Goal: Task Accomplishment & Management: Manage account settings

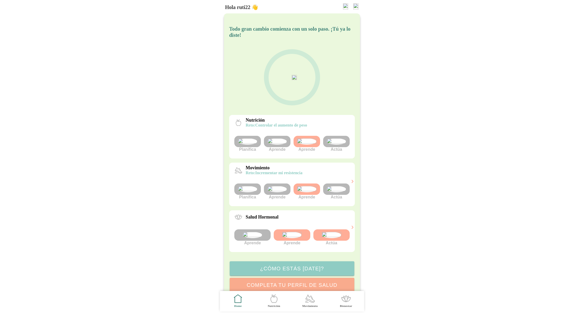
click at [357, 6] on img at bounding box center [355, 6] width 5 height 6
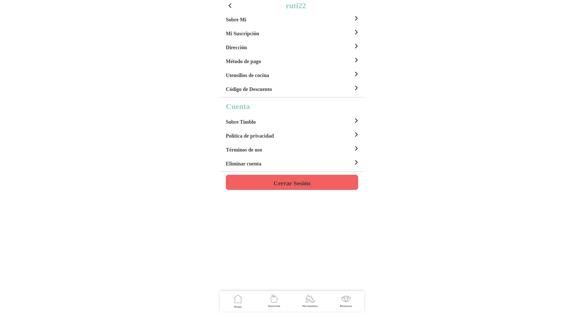
click at [301, 22] on div "Sobre Mi" at bounding box center [293, 18] width 134 height 14
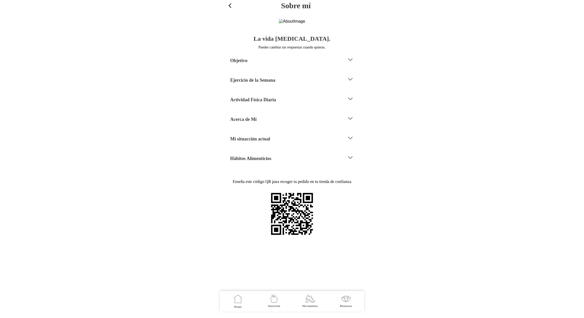
click at [266, 142] on h4 "Mi situacción actual" at bounding box center [250, 139] width 40 height 6
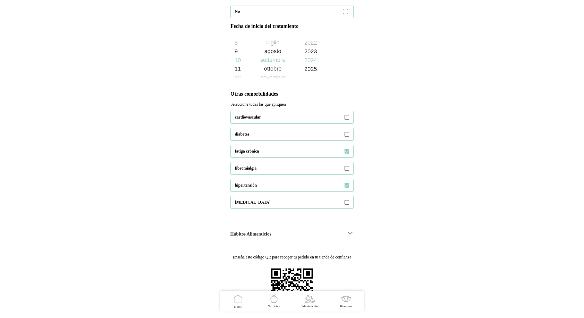
scroll to position [300, 0]
click at [238, 302] on icon at bounding box center [238, 300] width 6 height 6
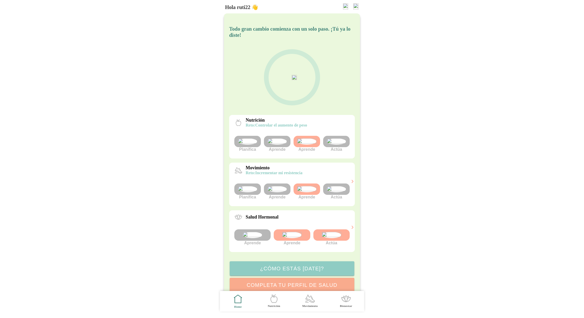
click at [343, 6] on img at bounding box center [345, 6] width 5 height 6
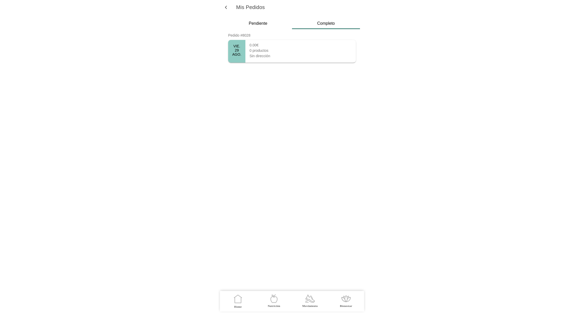
click at [311, 306] on ion-label "Movimiento" at bounding box center [309, 306] width 15 height 4
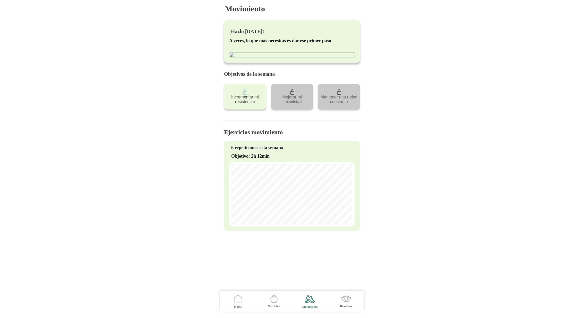
scroll to position [2, 0]
click at [346, 299] on icon ".cls-1 { stroke-width: 0px; } .cls-1, .cls-2 { fill: none; } .cls-2 { stroke-li…" at bounding box center [346, 298] width 11 height 11
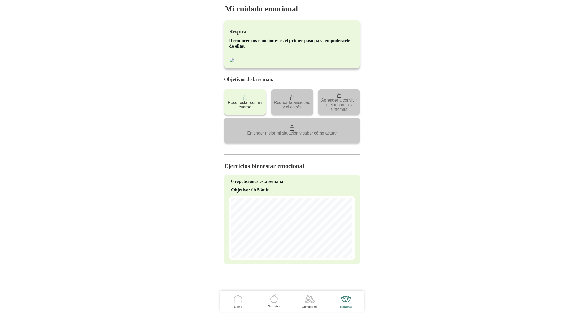
scroll to position [44, 0]
click at [238, 304] on icon ".cls-1 { stroke-width: 0px; } .cls-1, .cls-2 { fill: none; } .cls-2 { stroke-li…" at bounding box center [237, 298] width 11 height 11
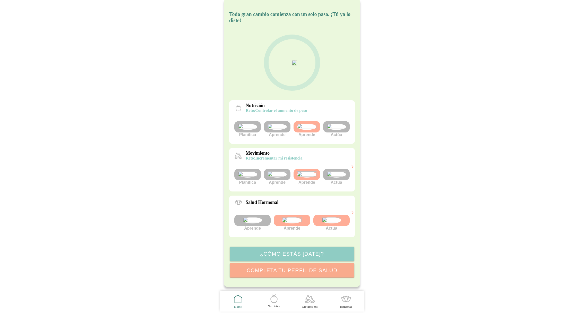
scroll to position [35, 0]
click at [306, 303] on icon ".cls-1 { stroke-width: 0px; } .cls-1, .cls-2 { fill: none; } .cls-2 { stroke-li…" at bounding box center [310, 298] width 11 height 11
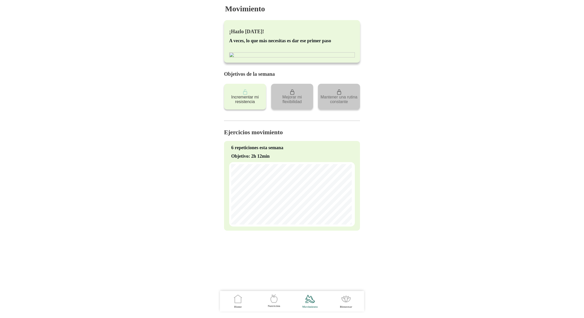
click at [233, 296] on icon ".cls-1 { stroke-width: 0px; } .cls-1, .cls-2 { fill: none; } .cls-2 { stroke-li…" at bounding box center [237, 298] width 11 height 11
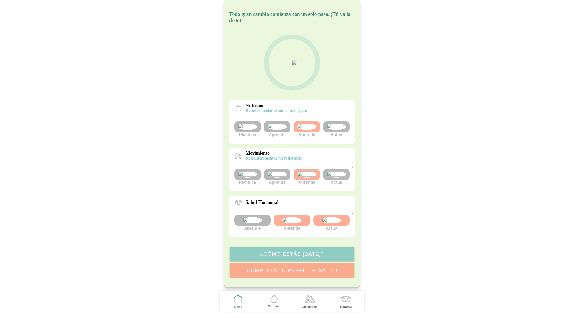
click at [276, 177] on img at bounding box center [277, 174] width 19 height 6
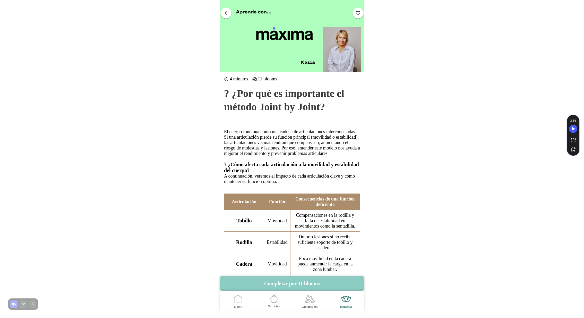
click at [309, 301] on icon ".cls-1 { stroke-width: 0px; } .cls-1, .cls-2 { fill: none; } .cls-2 { stroke-li…" at bounding box center [310, 298] width 11 height 11
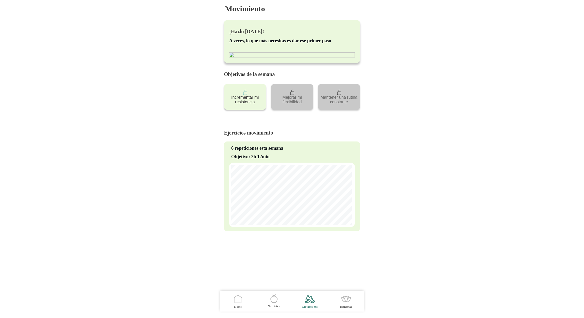
click at [0, 0] on icon at bounding box center [0, 0] width 0 height 0
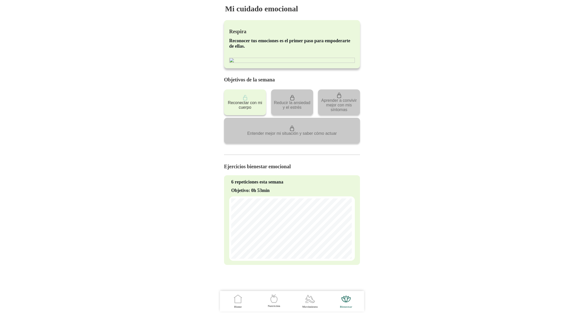
click at [237, 296] on icon ".cls-1 { stroke-width: 0px; } .cls-1, .cls-2 { fill: none; } .cls-2 { stroke-li…" at bounding box center [237, 298] width 11 height 11
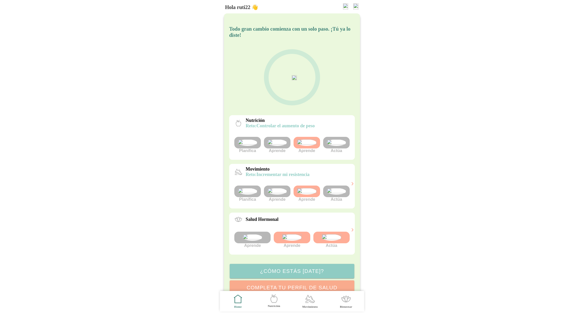
click at [332, 146] on img at bounding box center [336, 142] width 19 height 6
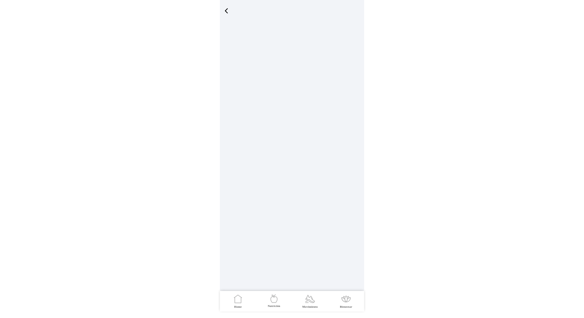
click at [227, 10] on span "button" at bounding box center [226, 11] width 8 height 8
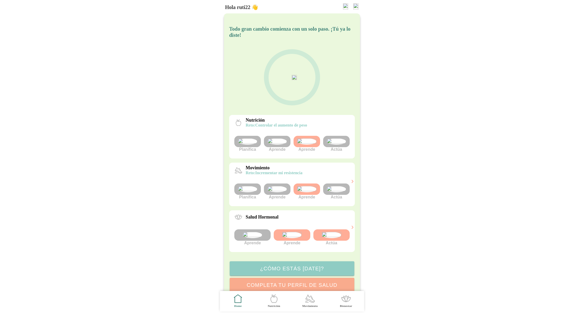
click at [337, 144] on img at bounding box center [336, 141] width 19 height 6
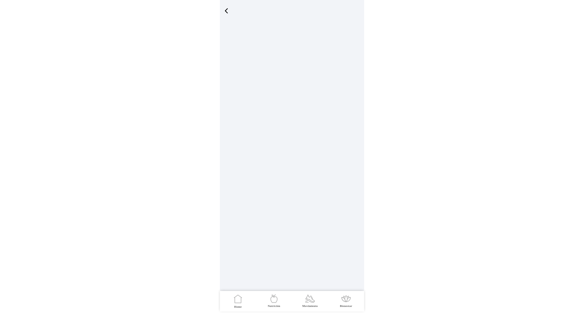
click at [228, 10] on span "button" at bounding box center [226, 11] width 8 height 8
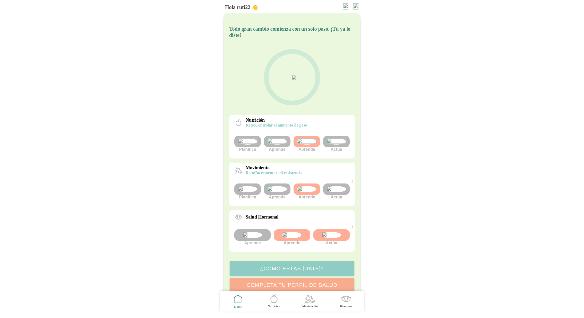
click at [278, 144] on img at bounding box center [277, 141] width 19 height 6
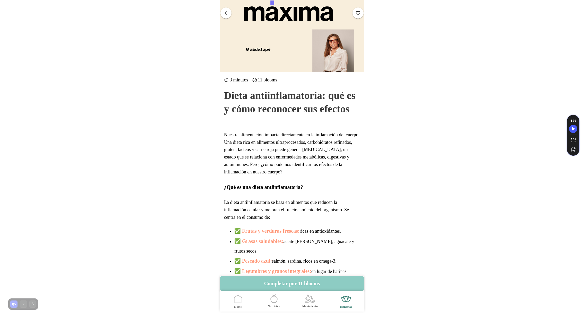
click at [227, 12] on span "button" at bounding box center [225, 12] width 5 height 5
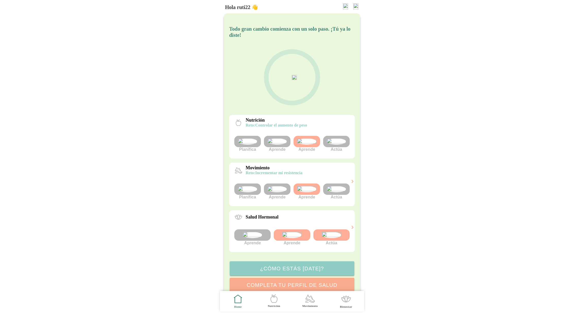
click at [310, 144] on img at bounding box center [306, 141] width 19 height 6
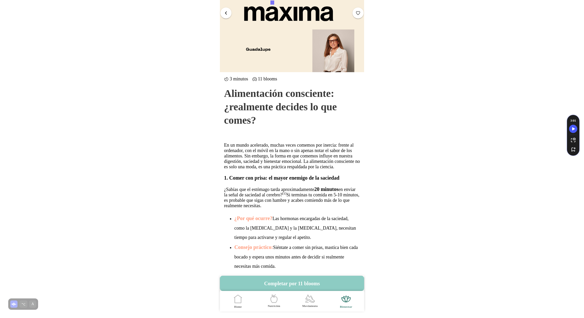
click at [225, 9] on button "button" at bounding box center [225, 12] width 11 height 11
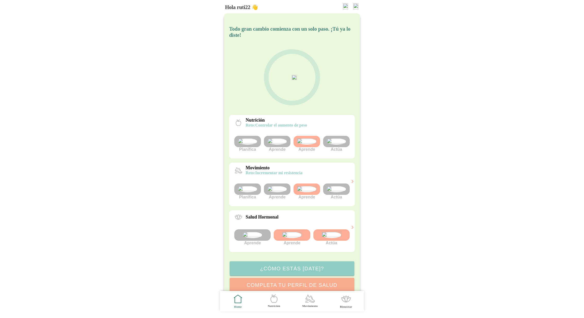
click at [340, 144] on img at bounding box center [336, 141] width 19 height 6
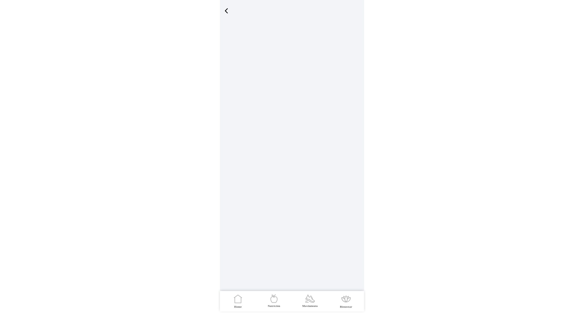
click at [227, 12] on span "button" at bounding box center [226, 11] width 8 height 8
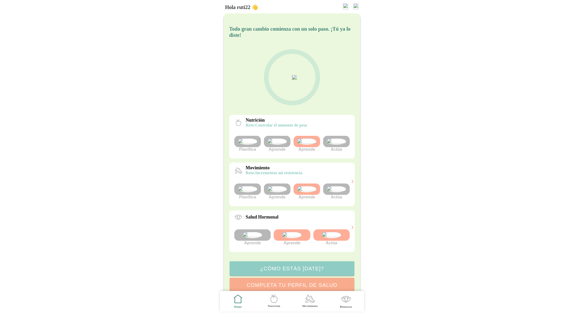
click at [275, 299] on icon ".cls-1 { stroke-width: 0px; } .cls-1, .cls-2 { fill: none; } .cls-2 { stroke-li…" at bounding box center [274, 298] width 11 height 11
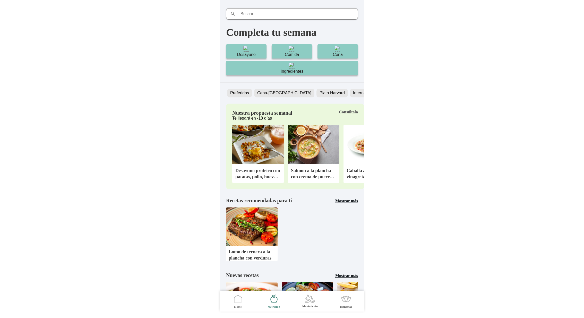
click at [310, 155] on img at bounding box center [313, 144] width 51 height 39
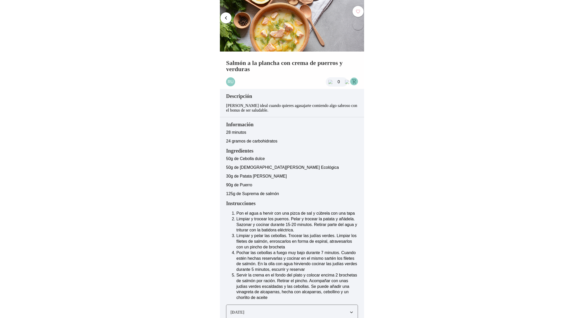
click at [226, 14] on button "button" at bounding box center [225, 18] width 11 height 11
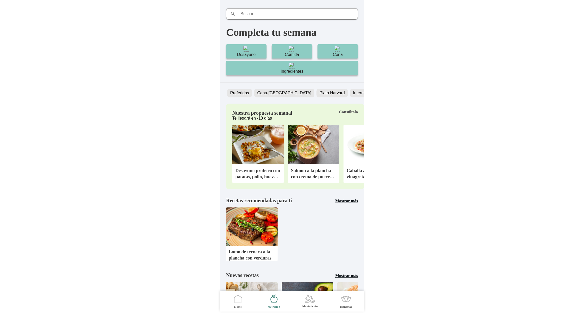
click at [349, 111] on b "Consúltala" at bounding box center [348, 112] width 19 height 4
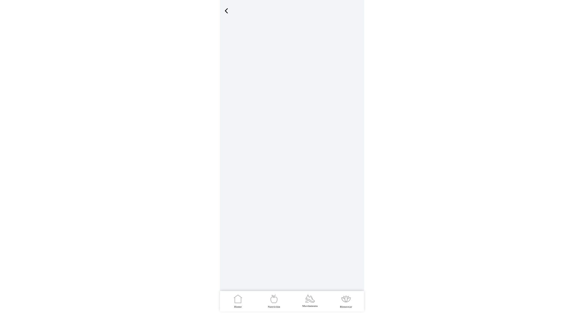
click at [349, 111] on div at bounding box center [292, 145] width 144 height 291
click at [236, 304] on span "Home" at bounding box center [238, 301] width 30 height 21
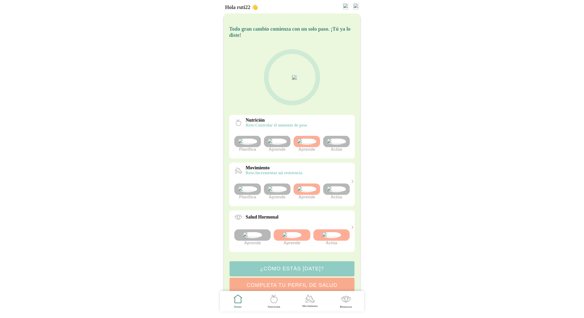
click at [336, 144] on img at bounding box center [336, 141] width 19 height 6
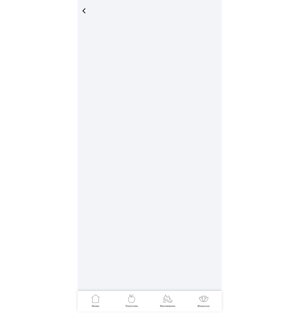
click at [82, 11] on span "button" at bounding box center [84, 11] width 8 height 8
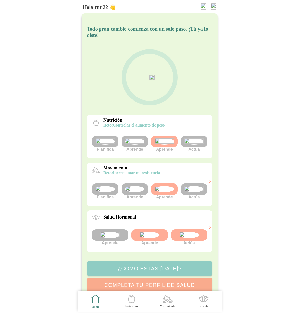
click at [211, 6] on img at bounding box center [213, 6] width 5 height 6
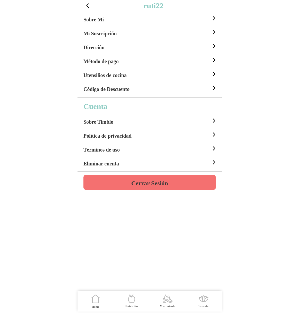
click at [147, 180] on h4 "Cerrar Sesión" at bounding box center [149, 183] width 37 height 6
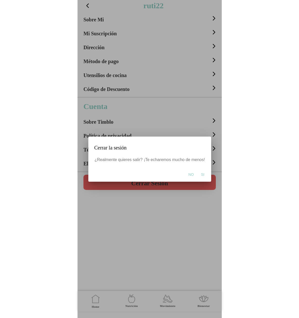
click at [201, 173] on span "Si" at bounding box center [202, 174] width 3 height 5
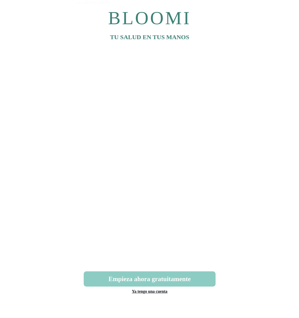
click at [157, 291] on link "Ya tengo una cuenta" at bounding box center [150, 291] width 36 height 4
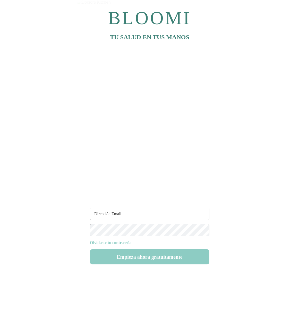
click at [124, 216] on input "text" at bounding box center [149, 214] width 119 height 12
type input "ruti22@test.com"
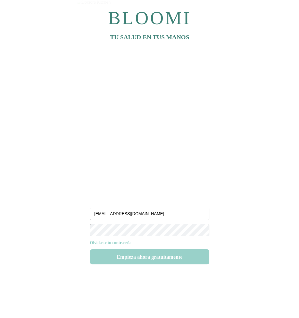
click at [149, 262] on button "Empieza ahora gratuitamente" at bounding box center [149, 256] width 119 height 15
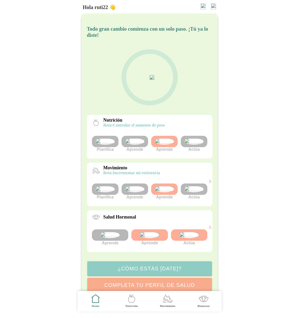
click at [197, 144] on img at bounding box center [193, 141] width 19 height 6
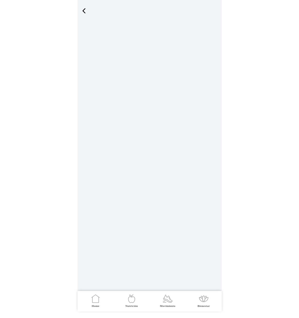
click at [86, 9] on span "button" at bounding box center [84, 11] width 8 height 8
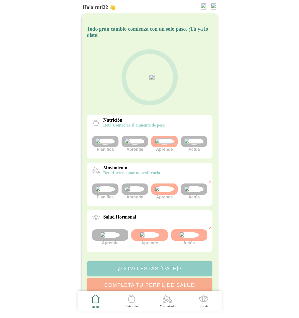
click at [194, 192] on img at bounding box center [193, 189] width 19 height 6
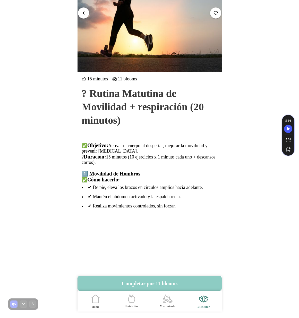
click at [84, 13] on span "button" at bounding box center [83, 12] width 5 height 5
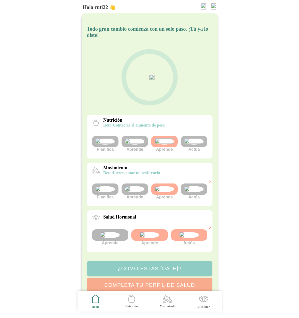
click at [214, 6] on img at bounding box center [213, 6] width 5 height 6
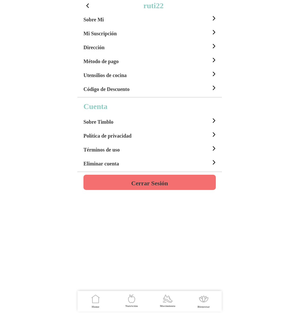
click at [155, 186] on h4 "Cerrar Sesión" at bounding box center [149, 183] width 37 height 6
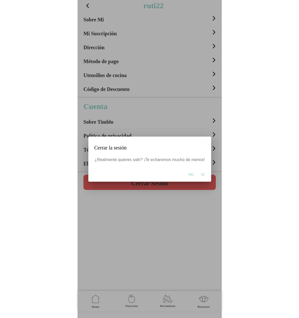
click at [205, 173] on button "Si" at bounding box center [202, 174] width 8 height 10
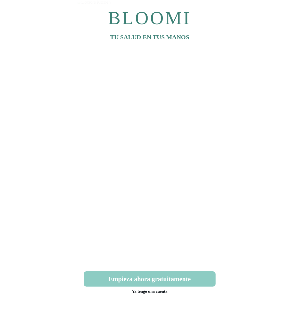
click at [164, 291] on link "Ya tengo una cuenta" at bounding box center [150, 291] width 36 height 4
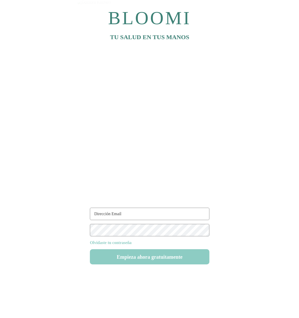
click at [119, 212] on input "text" at bounding box center [149, 214] width 119 height 12
type input "ruti11@test.com"
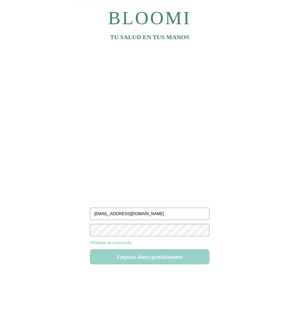
click at [151, 258] on button "Empieza ahora gratuitamente" at bounding box center [149, 256] width 119 height 15
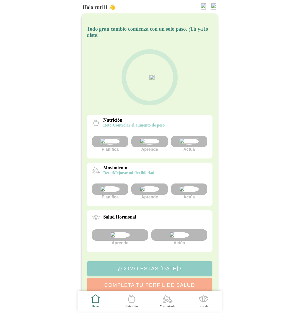
click at [188, 144] on img at bounding box center [188, 141] width 19 height 6
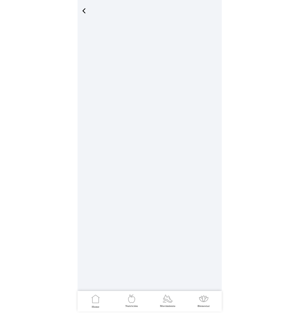
click at [85, 9] on span "button" at bounding box center [84, 11] width 8 height 8
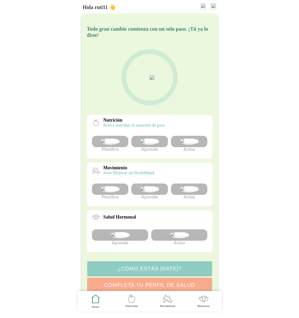
click at [153, 144] on img at bounding box center [149, 141] width 19 height 6
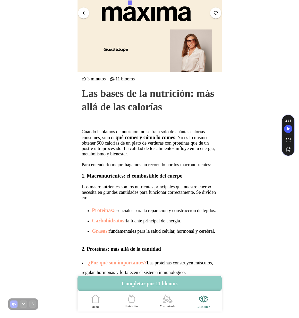
click at [83, 17] on button "button" at bounding box center [83, 12] width 11 height 11
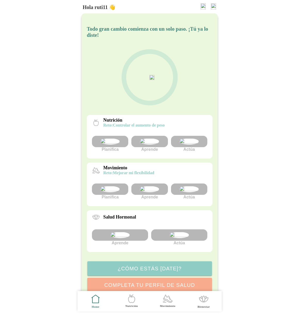
click at [215, 6] on img at bounding box center [213, 6] width 5 height 6
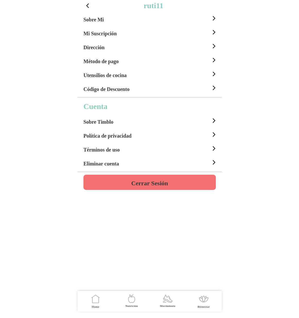
click at [157, 185] on h4 "Cerrar Sesión" at bounding box center [149, 183] width 37 height 6
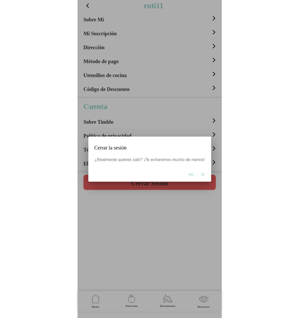
click at [203, 176] on span "Si" at bounding box center [202, 174] width 3 height 5
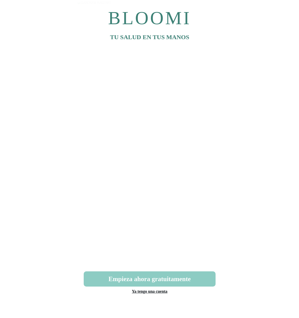
click at [162, 293] on link "Ya tengo una cuenta" at bounding box center [150, 291] width 36 height 4
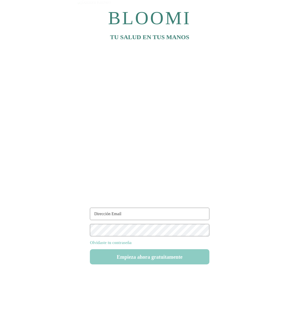
click at [127, 218] on input "text" at bounding box center [149, 214] width 119 height 12
type input "[EMAIL_ADDRESS][DOMAIN_NAME]"
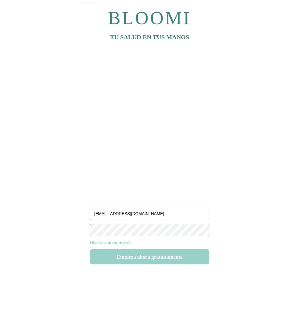
click at [149, 261] on button "Empieza ahora gratuitamente" at bounding box center [149, 256] width 119 height 15
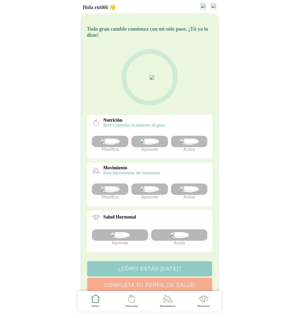
click at [188, 142] on img at bounding box center [188, 141] width 19 height 6
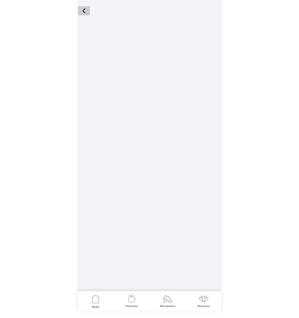
click at [84, 11] on span "button" at bounding box center [84, 11] width 8 height 8
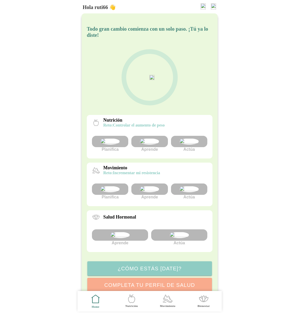
click at [213, 6] on img at bounding box center [213, 6] width 5 height 6
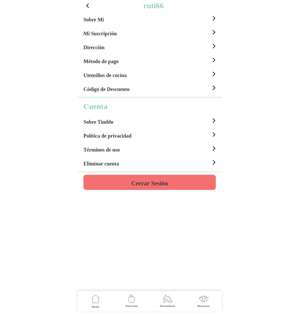
click at [168, 180] on h4 "Cerrar Sesión" at bounding box center [149, 183] width 37 height 6
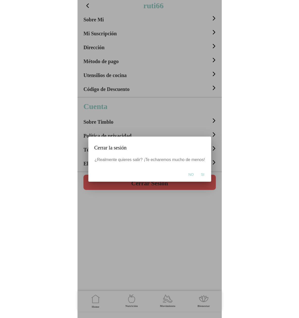
click at [201, 173] on span "Si" at bounding box center [202, 174] width 3 height 5
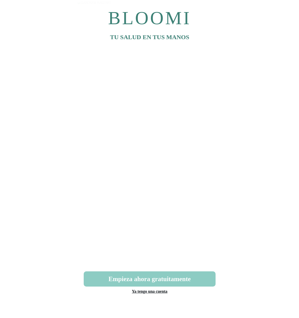
click at [158, 293] on link "Ya tengo una cuenta" at bounding box center [150, 291] width 36 height 4
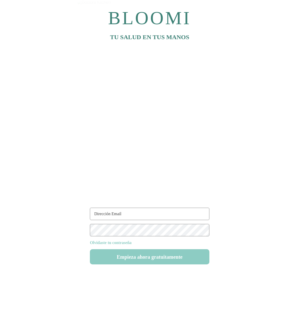
click at [113, 209] on input "text" at bounding box center [149, 214] width 119 height 12
type input "ruti22@test.com"
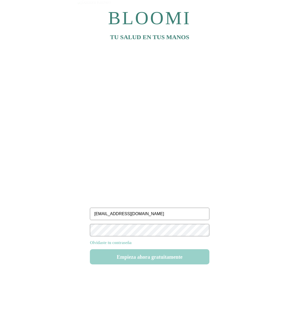
click at [140, 260] on button "Empieza ahora gratuitamente" at bounding box center [149, 256] width 119 height 15
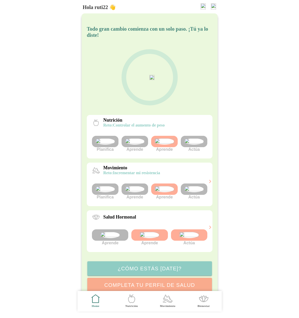
click at [193, 144] on img at bounding box center [193, 141] width 19 height 6
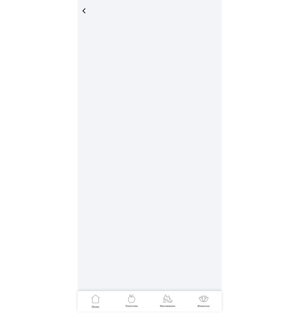
click at [85, 7] on span "button" at bounding box center [84, 11] width 8 height 8
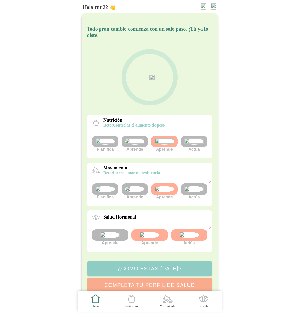
click at [199, 144] on img at bounding box center [193, 141] width 19 height 6
